Goal: Task Accomplishment & Management: Complete application form

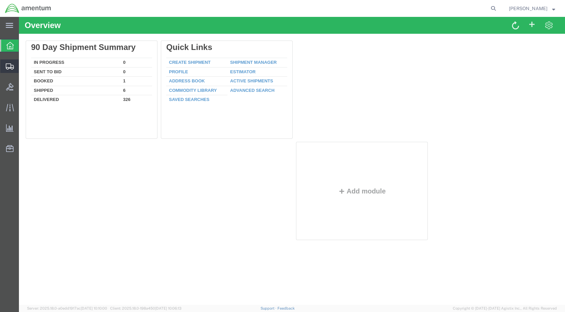
click at [0, 0] on span "Create Shipment" at bounding box center [0, 0] width 0 height 0
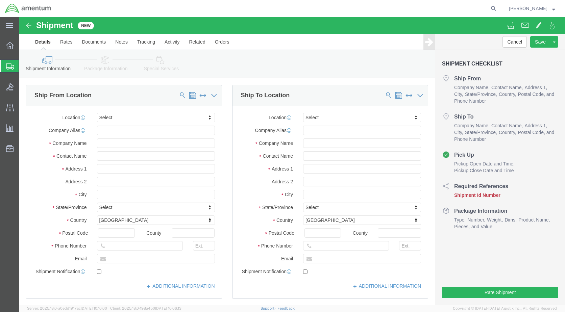
select select
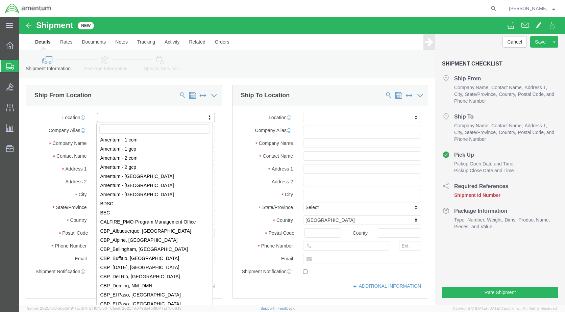
scroll to position [1251, 0]
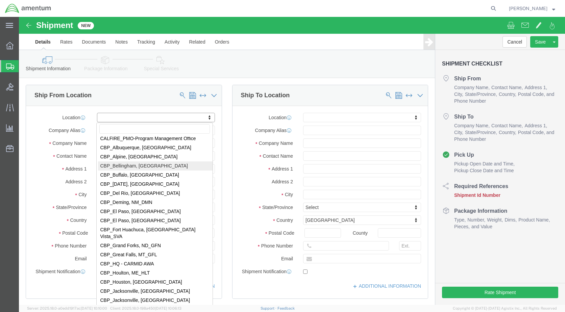
select select "49918"
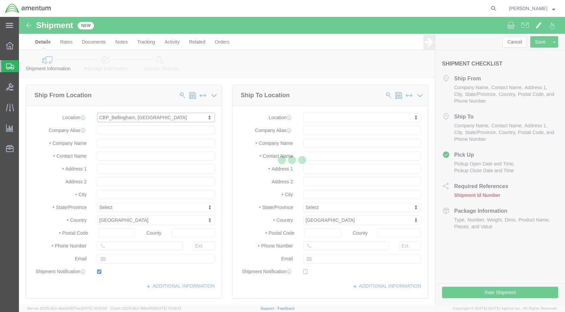
type input "[STREET_ADDRESS]"
type input "98226"
type input "[PHONE_NUMBER]"
type input "[PERSON_NAME][EMAIL_ADDRESS][PERSON_NAME][DOMAIN_NAME]"
checkbox input "true"
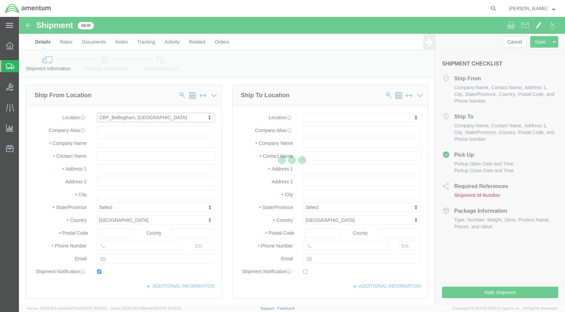
type input "Amentum Services, Inc"
type input "[PERSON_NAME]"
type input "Bellingham"
select select "WA"
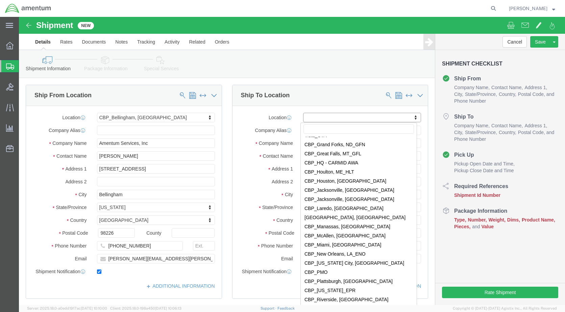
scroll to position [1352, 0]
select select "49917"
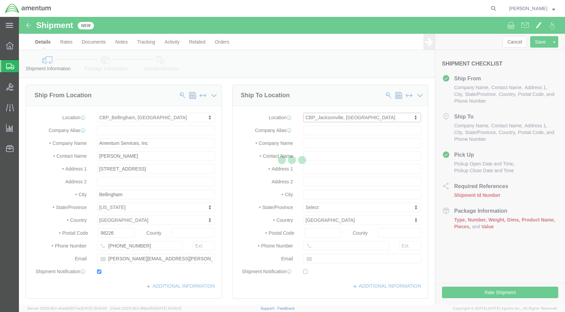
type input "4640 Subchaser Ct"
type input "Bldg 200"
type input "32244"
type input "[PHONE_NUMBER]"
type input "Amentum Services, Inc."
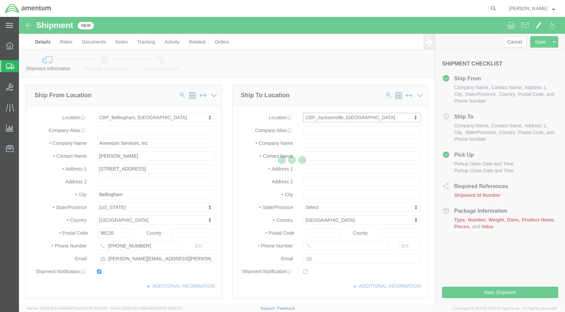
type input "[GEOGRAPHIC_DATA]"
select select "FL"
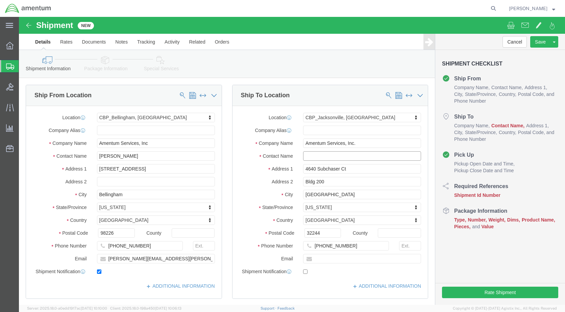
click input "text"
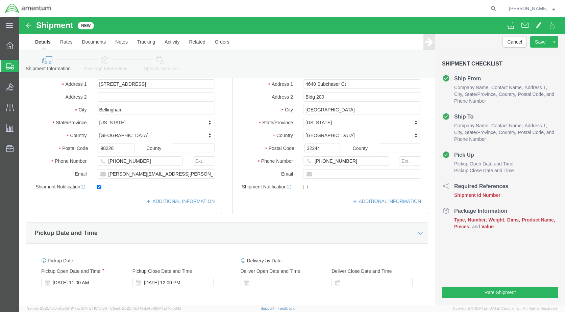
scroll to position [101, 0]
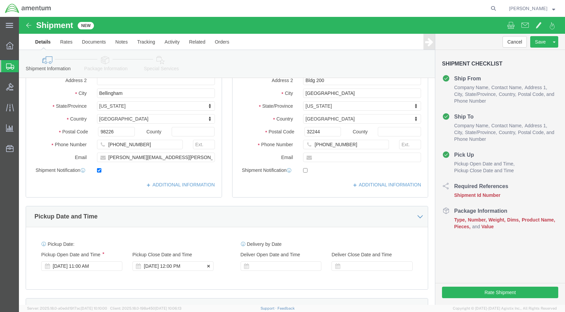
type input "NVG'S DUE RECERT"
click div "[DATE] 12:00 PM"
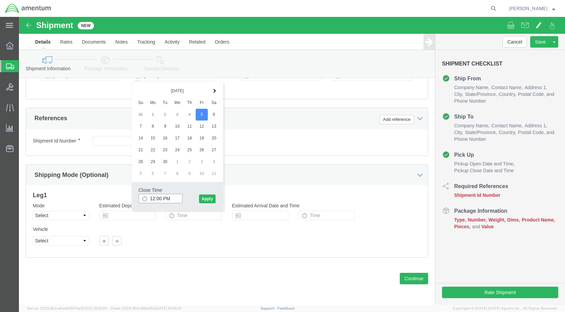
type input "3:00 PM"
click button "Apply"
